Goal: Contribute content: Contribute content

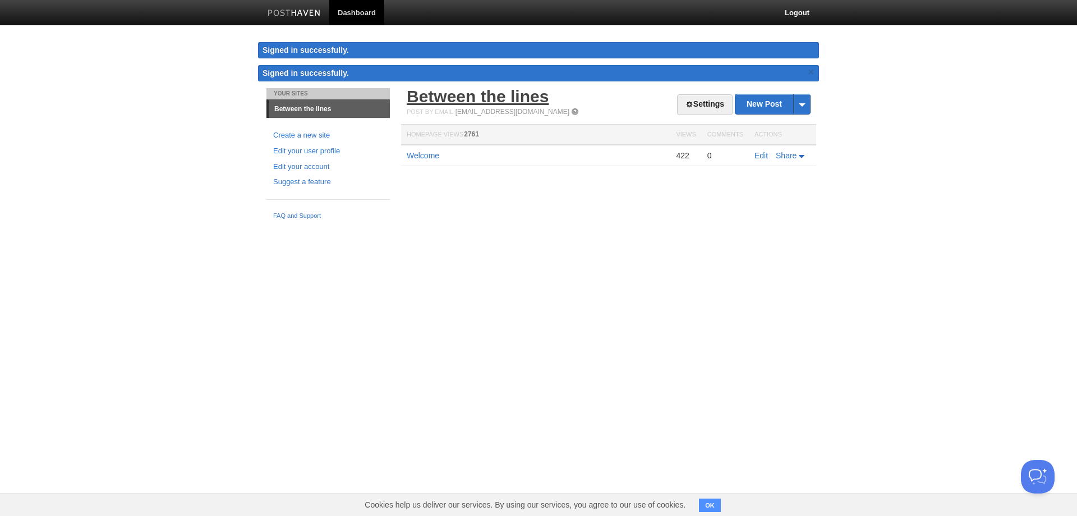
click at [453, 92] on link "Between the lines" at bounding box center [478, 96] width 142 height 19
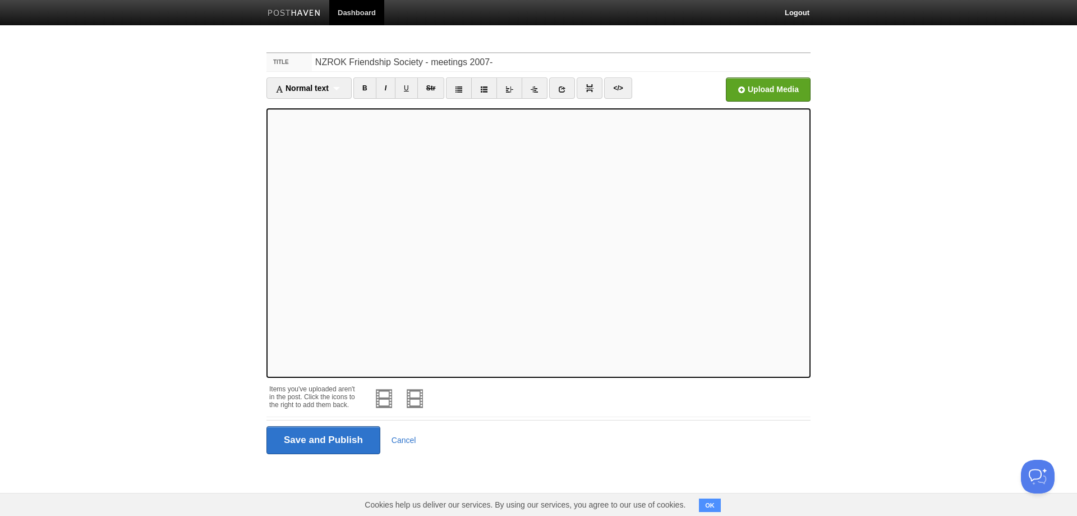
click at [270, 183] on iframe at bounding box center [539, 242] width 544 height 269
click at [749, 84] on input "file" at bounding box center [430, 92] width 850 height 57
click at [331, 441] on input "Save and Publish" at bounding box center [324, 440] width 114 height 28
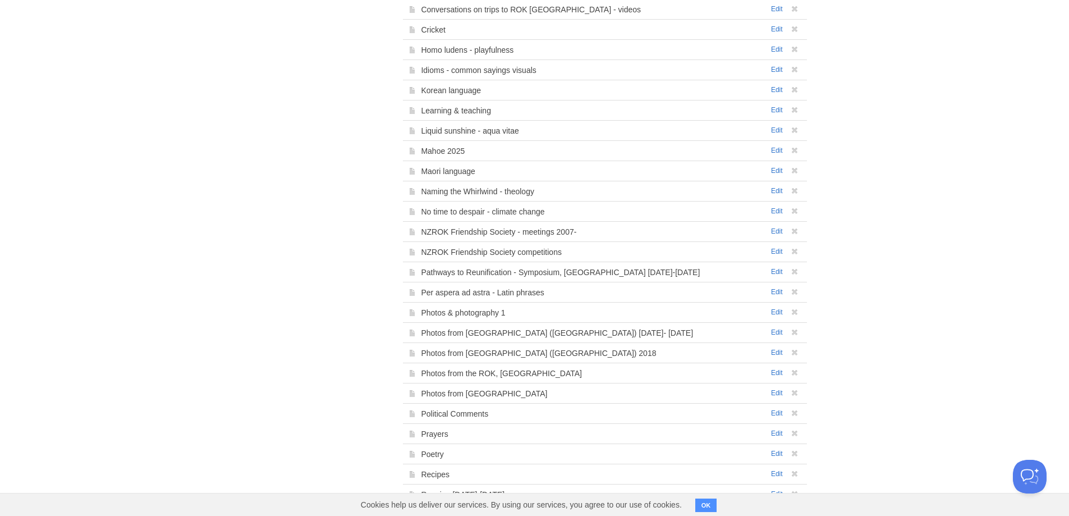
scroll to position [554, 0]
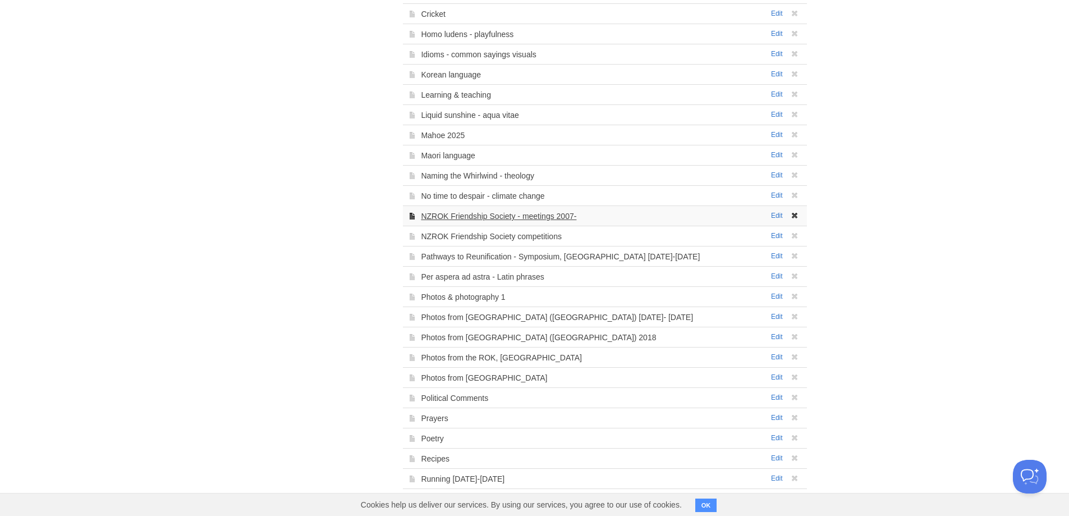
click at [483, 216] on link "NZROK Friendship Society - meetings 2007-" at bounding box center [498, 216] width 155 height 9
